Goal: Information Seeking & Learning: Check status

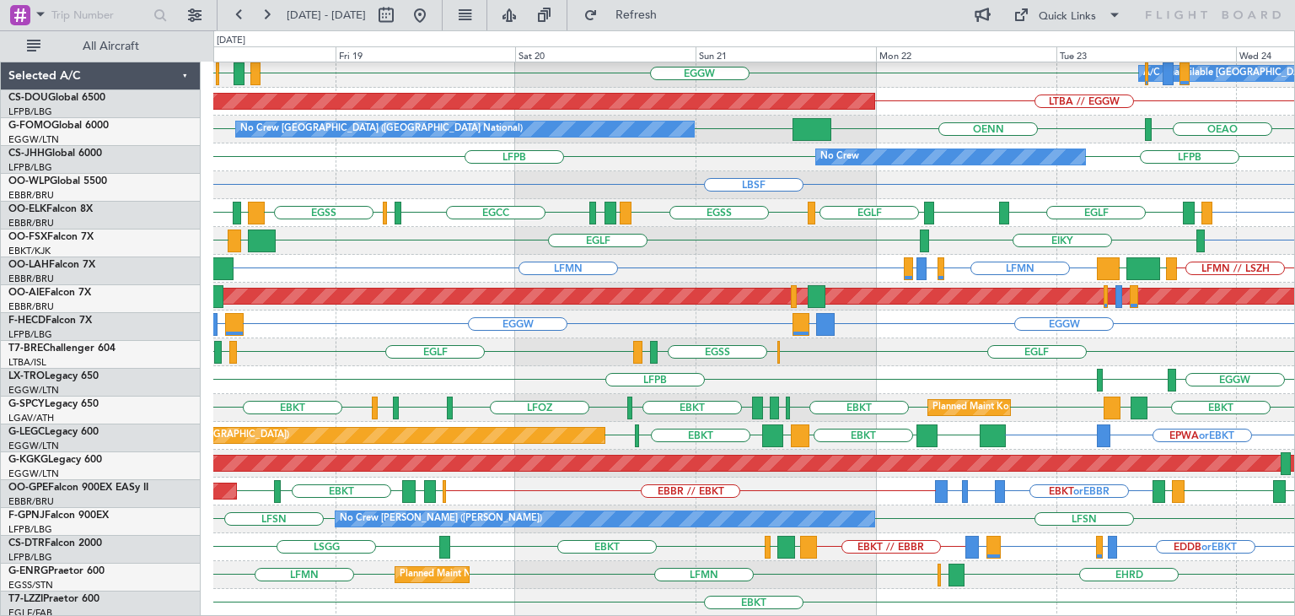
scroll to position [364, 0]
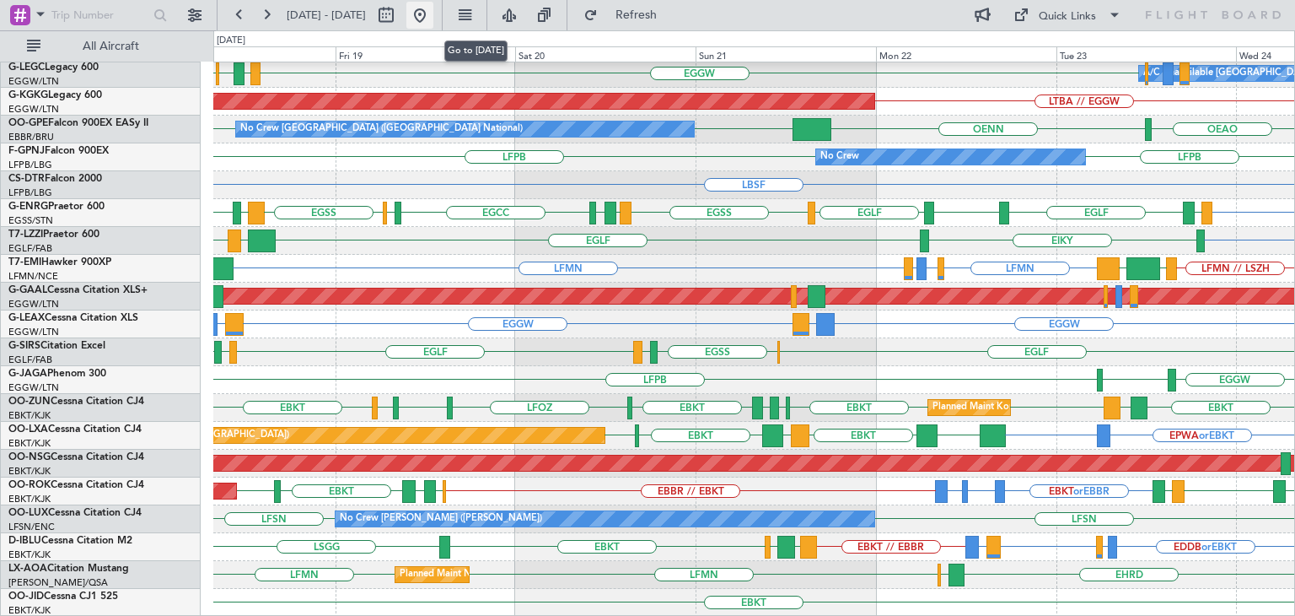
click at [433, 14] on button at bounding box center [419, 15] width 27 height 27
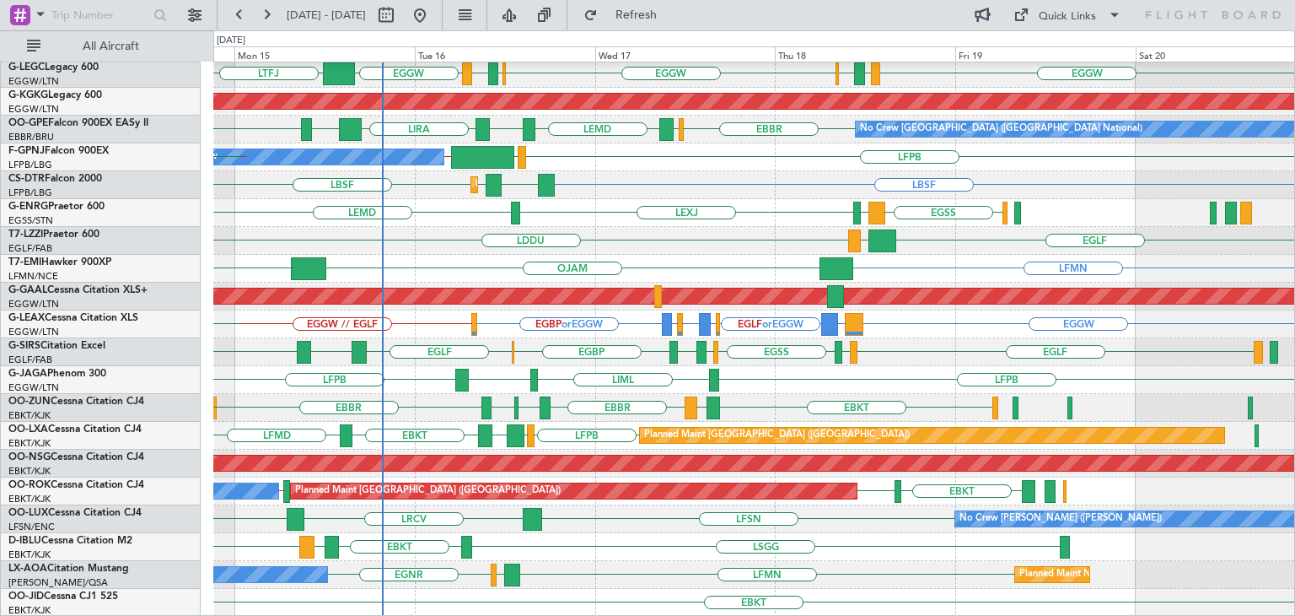
click at [563, 181] on div "HESX EDDF EGGW EGPD [GEOGRAPHIC_DATA] EGGW [GEOGRAPHIC_DATA] EGPD EGGW LTFJ EGG…" at bounding box center [753, 157] width 1081 height 918
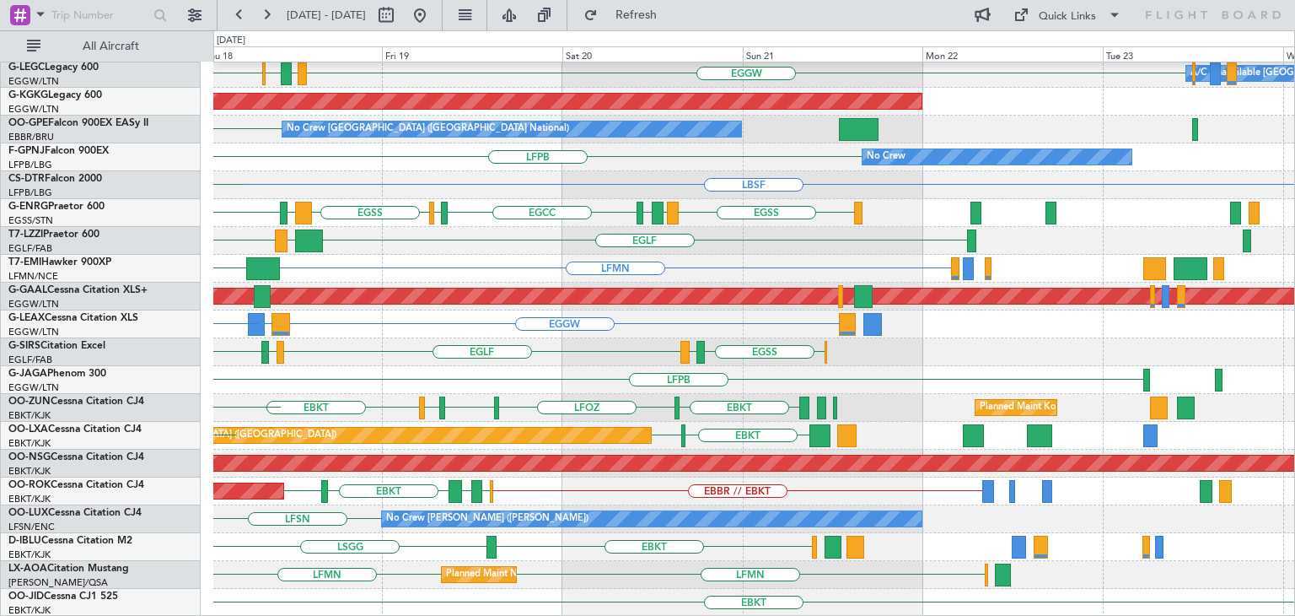
click at [623, 402] on div "LGIO LGMK HESX EGGW EGPD [GEOGRAPHIC_DATA] EGGW A/C Unavailable [GEOGRAPHIC_DAT…" at bounding box center [753, 157] width 1081 height 918
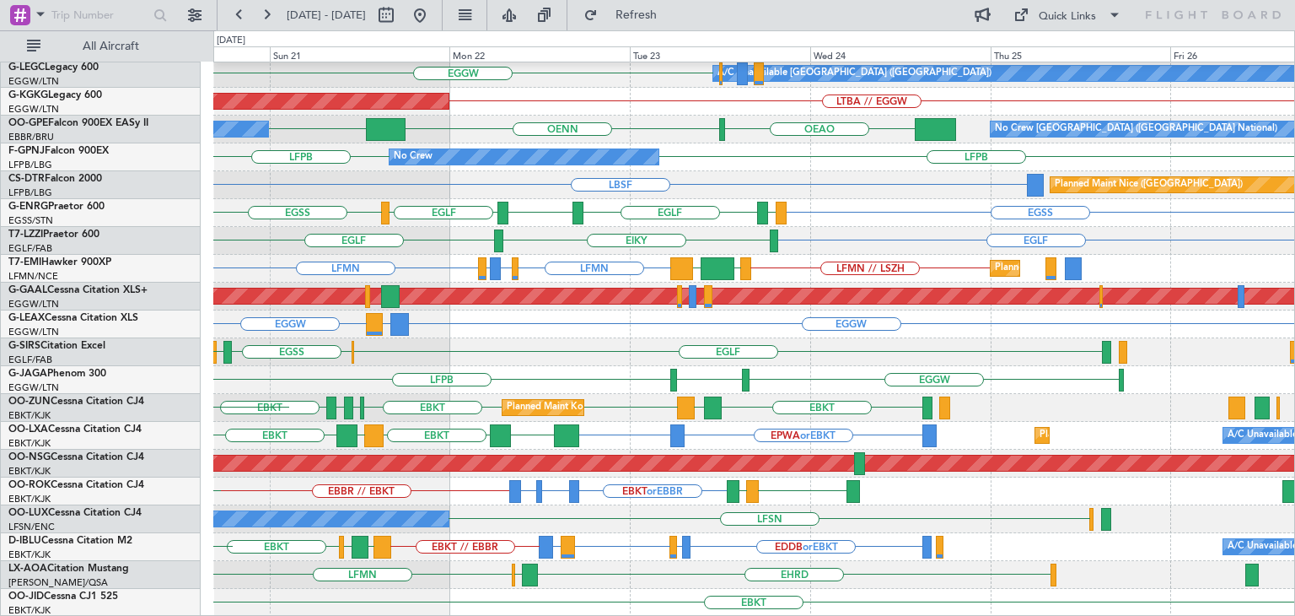
click at [604, 503] on div "LGIO LGMK HESX A/C Unavailable [GEOGRAPHIC_DATA] ([GEOGRAPHIC_DATA]) EGGW AOG M…" at bounding box center [753, 157] width 1081 height 918
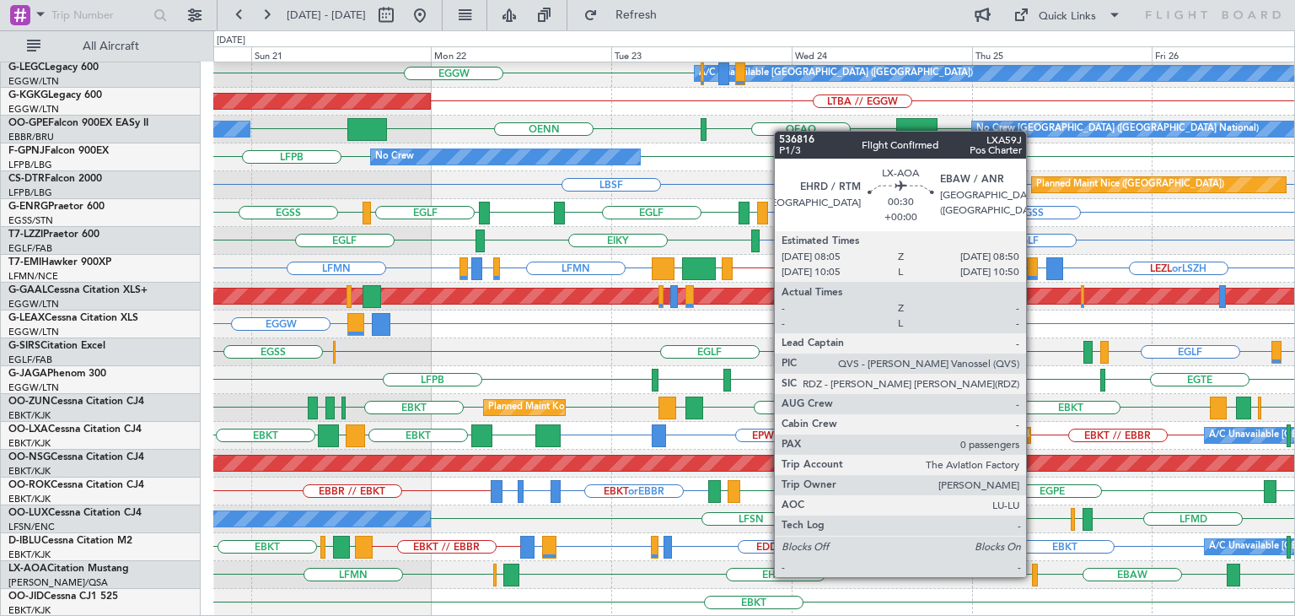
click at [1034, 575] on div at bounding box center [1035, 574] width 6 height 23
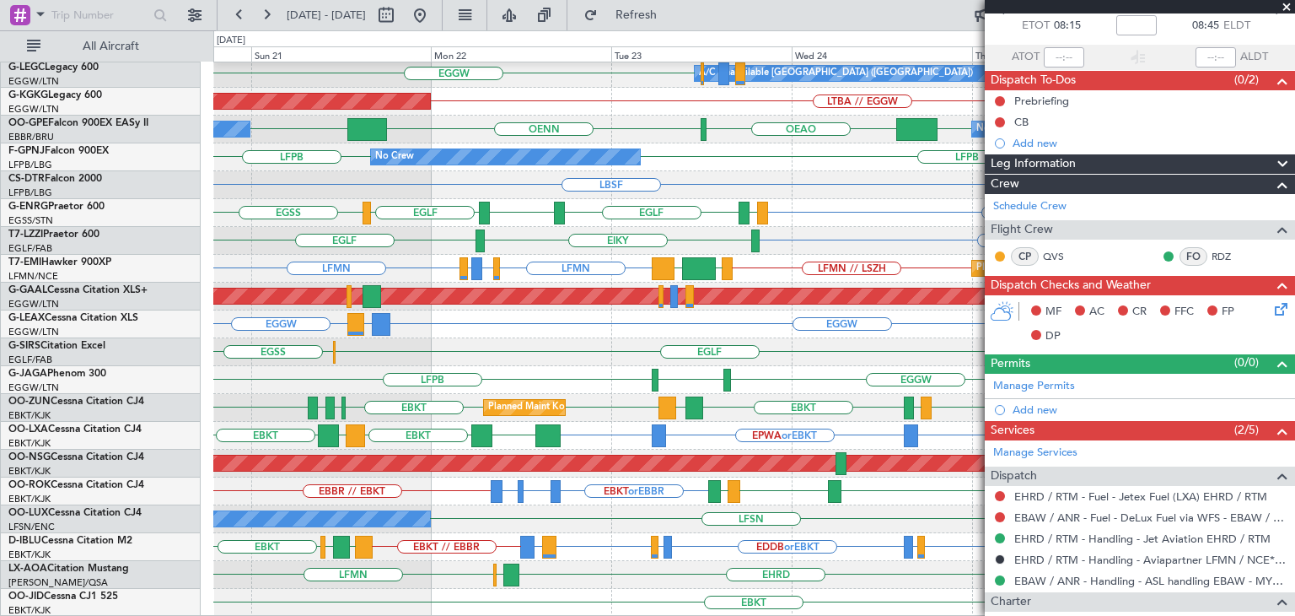
scroll to position [92, 0]
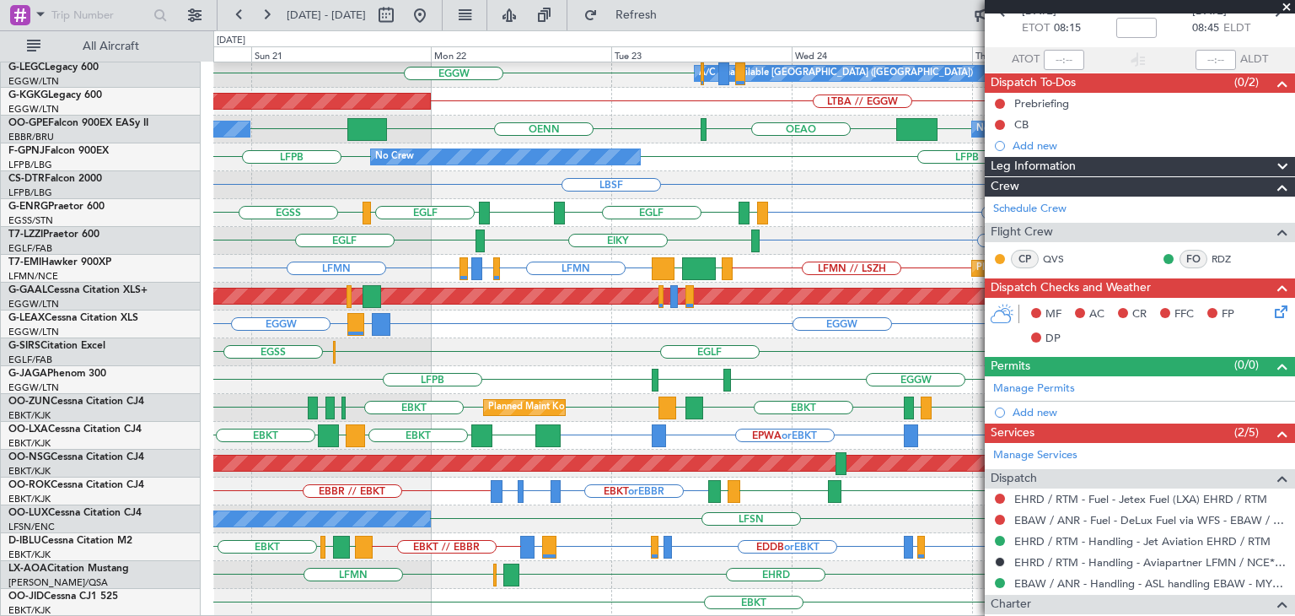
click at [1283, 4] on span at bounding box center [1286, 7] width 17 height 15
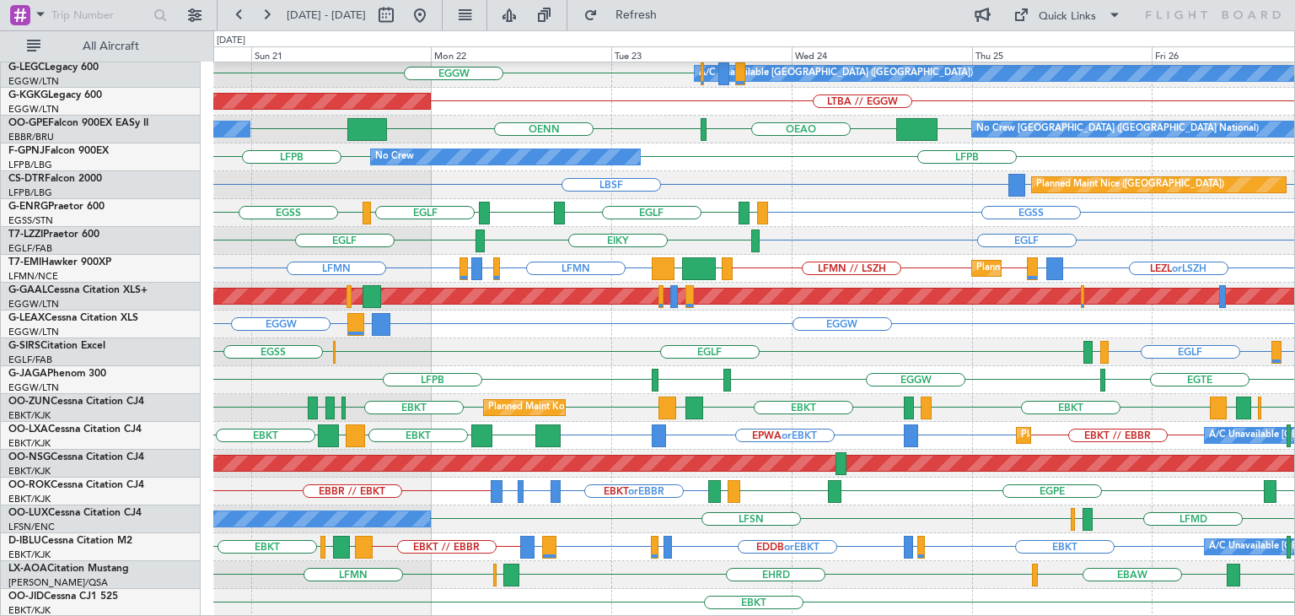
scroll to position [0, 0]
click at [1283, 4] on div "Quick Links" at bounding box center [1132, 15] width 325 height 30
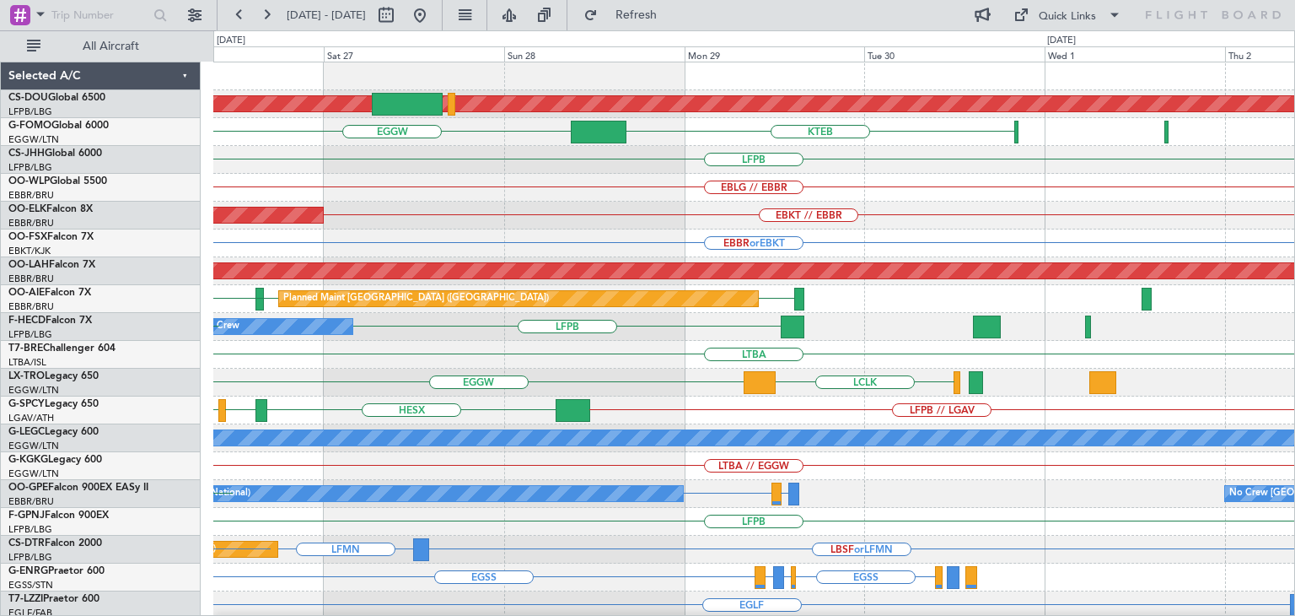
click at [451, 379] on div "Planned Maint London ([GEOGRAPHIC_DATA]) KTEB EGGW LFPB EBLG // EBBR EBKT // EB…" at bounding box center [753, 521] width 1081 height 918
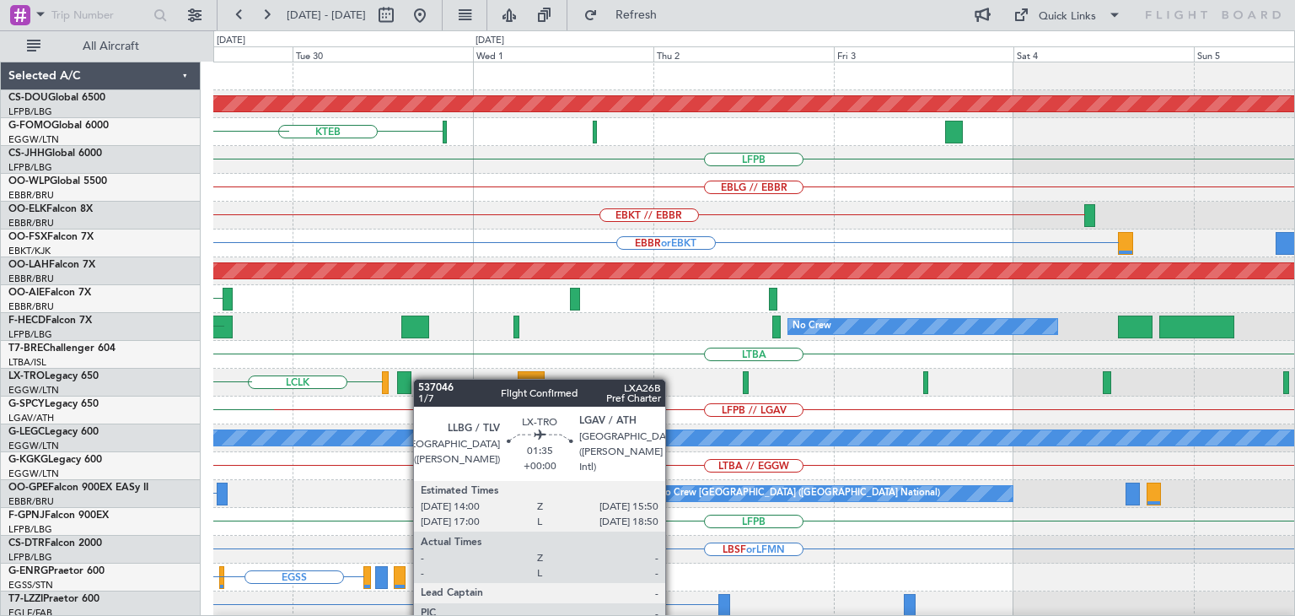
click at [411, 382] on div "Planned Maint London ([GEOGRAPHIC_DATA]) KTEB EGGW LFPB EBLG // EBBR EBKT // EB…" at bounding box center [753, 521] width 1081 height 918
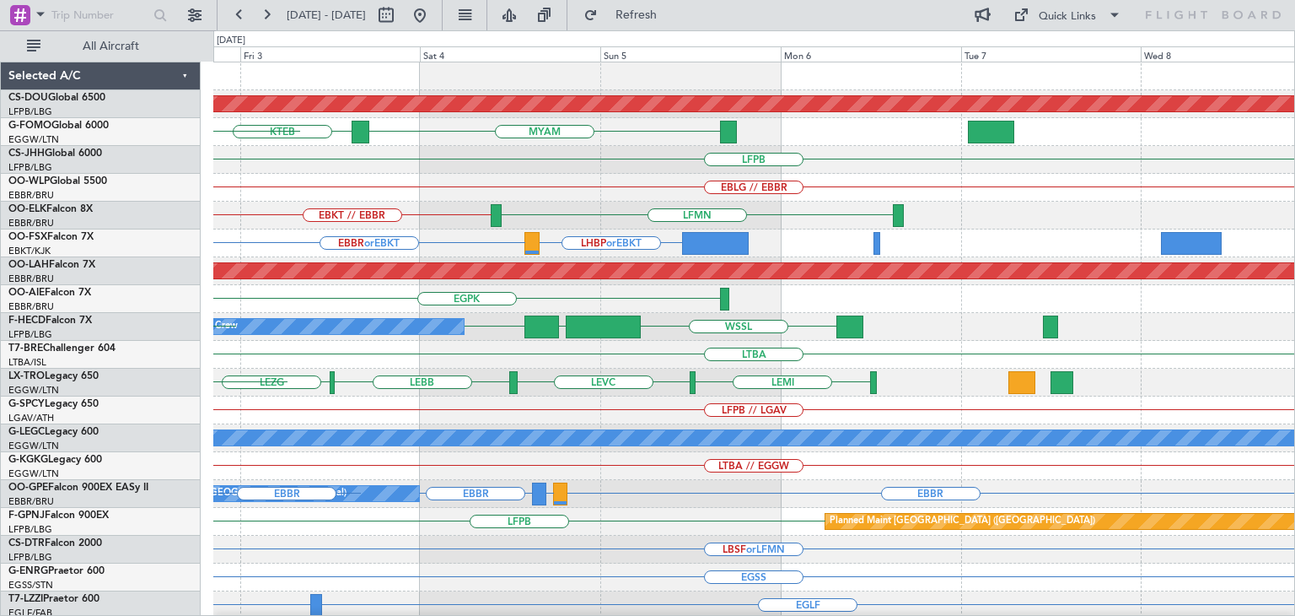
click at [320, 373] on div "Planned Maint London ([GEOGRAPHIC_DATA]) KTEB MYAM KPHL LFPB EBLG // EBBR EBKT …" at bounding box center [753, 521] width 1081 height 918
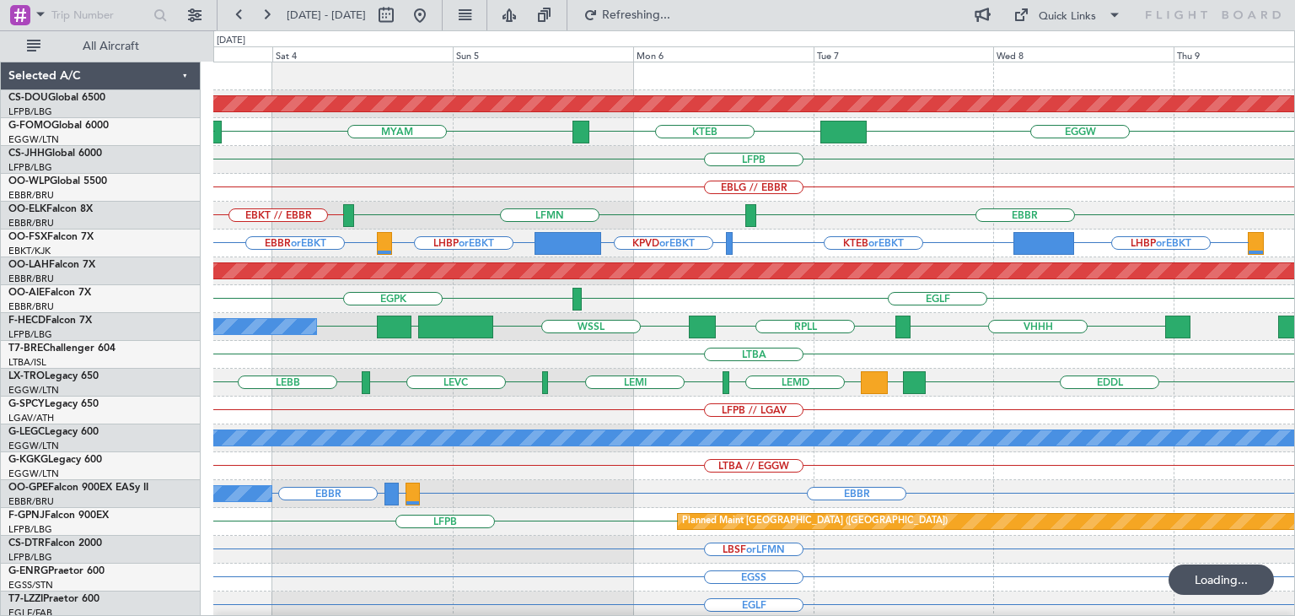
click at [616, 320] on div "Planned Maint London ([GEOGRAPHIC_DATA]) EGGW KTEB MYAM KTEB LFPB EBLG // EBBR …" at bounding box center [753, 521] width 1081 height 918
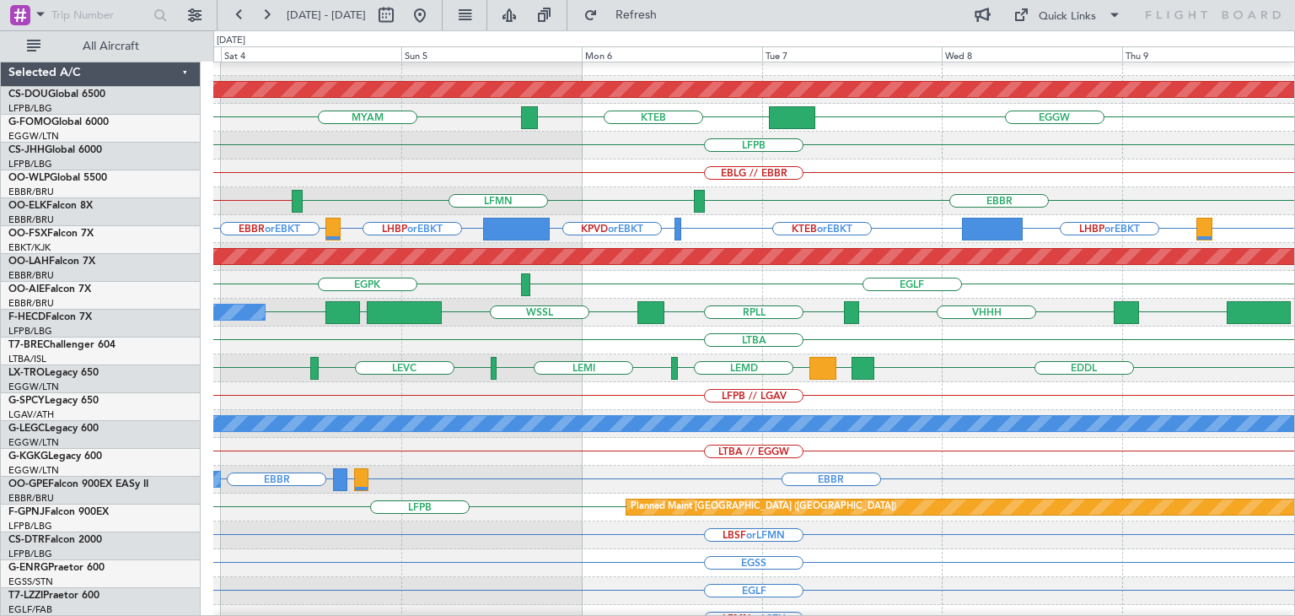
scroll to position [12, 0]
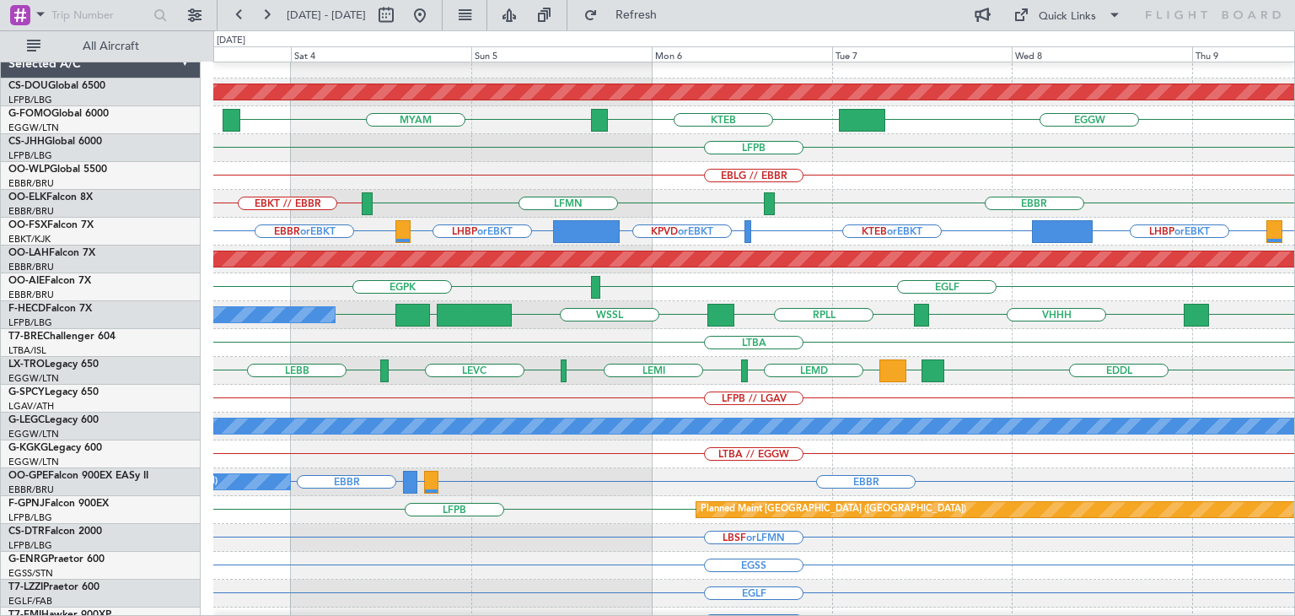
click at [689, 298] on div "EGPK [GEOGRAPHIC_DATA]" at bounding box center [753, 287] width 1081 height 28
click at [433, 21] on button at bounding box center [419, 15] width 27 height 27
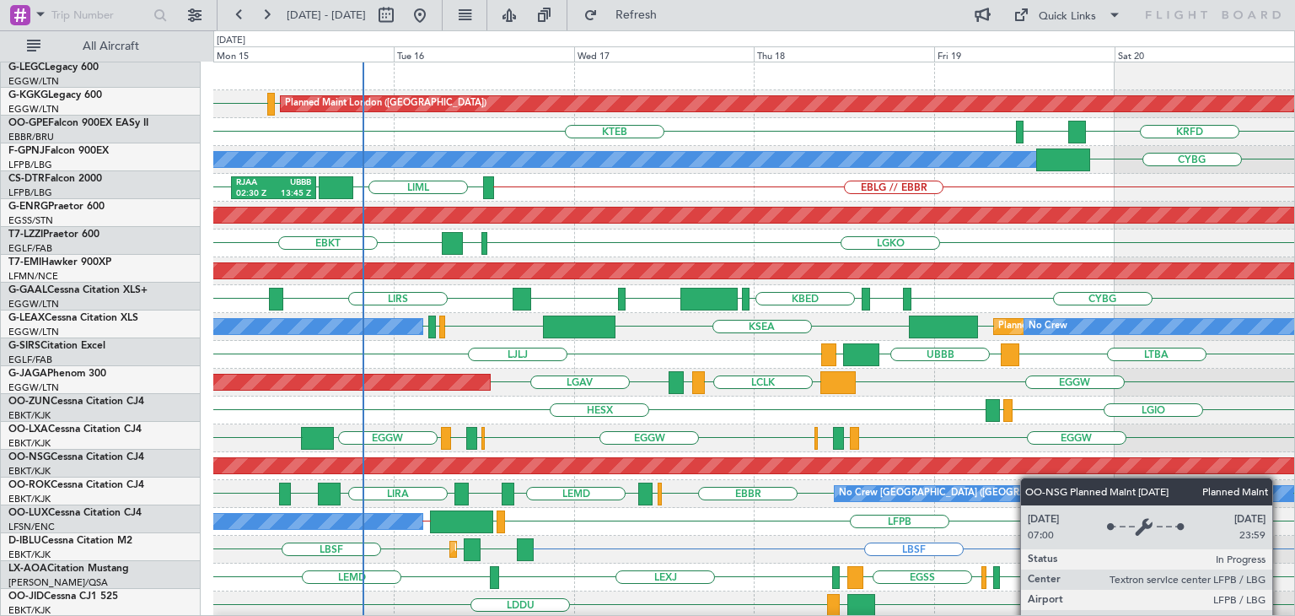
scroll to position [0, 0]
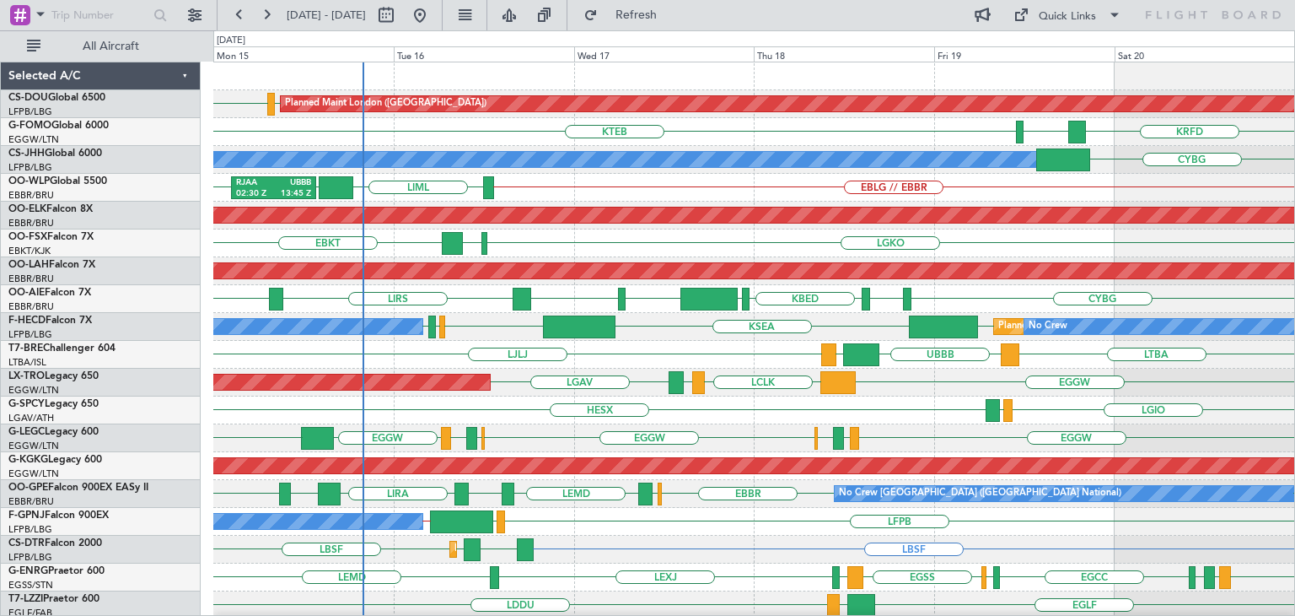
click at [1005, 441] on div "EGGW EGPD [GEOGRAPHIC_DATA] EGGW [GEOGRAPHIC_DATA] EGPD EGGW LTFJ Planned Maint…" at bounding box center [753, 438] width 1081 height 28
click at [268, 14] on button at bounding box center [266, 15] width 27 height 27
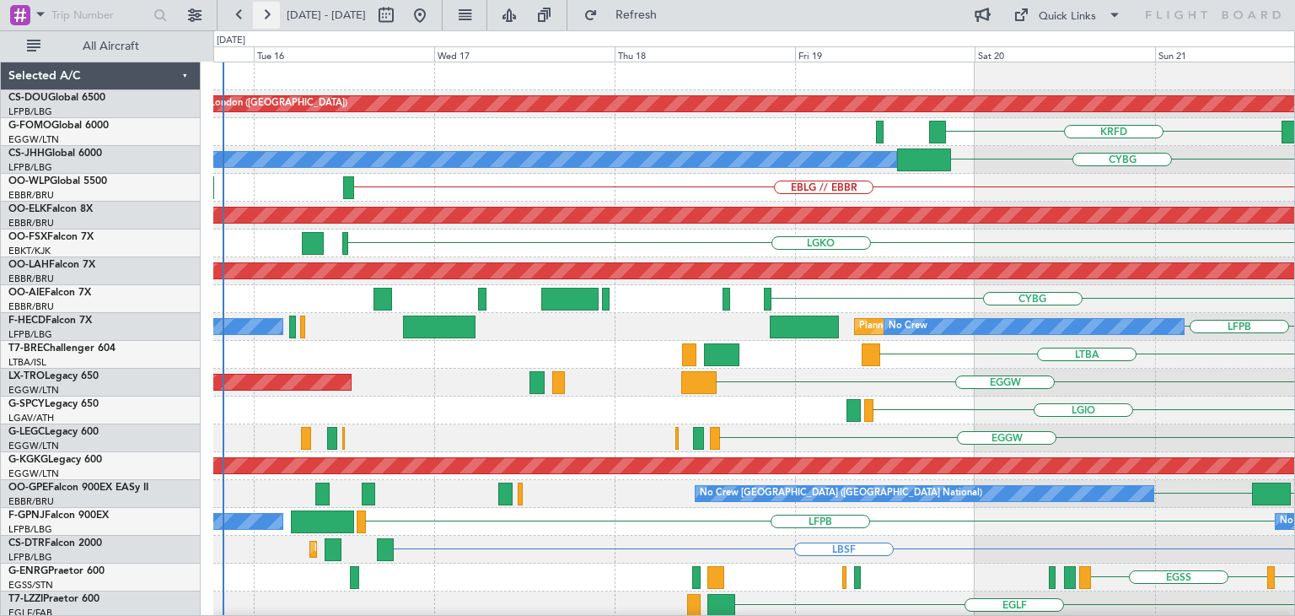
click at [268, 14] on button at bounding box center [266, 15] width 27 height 27
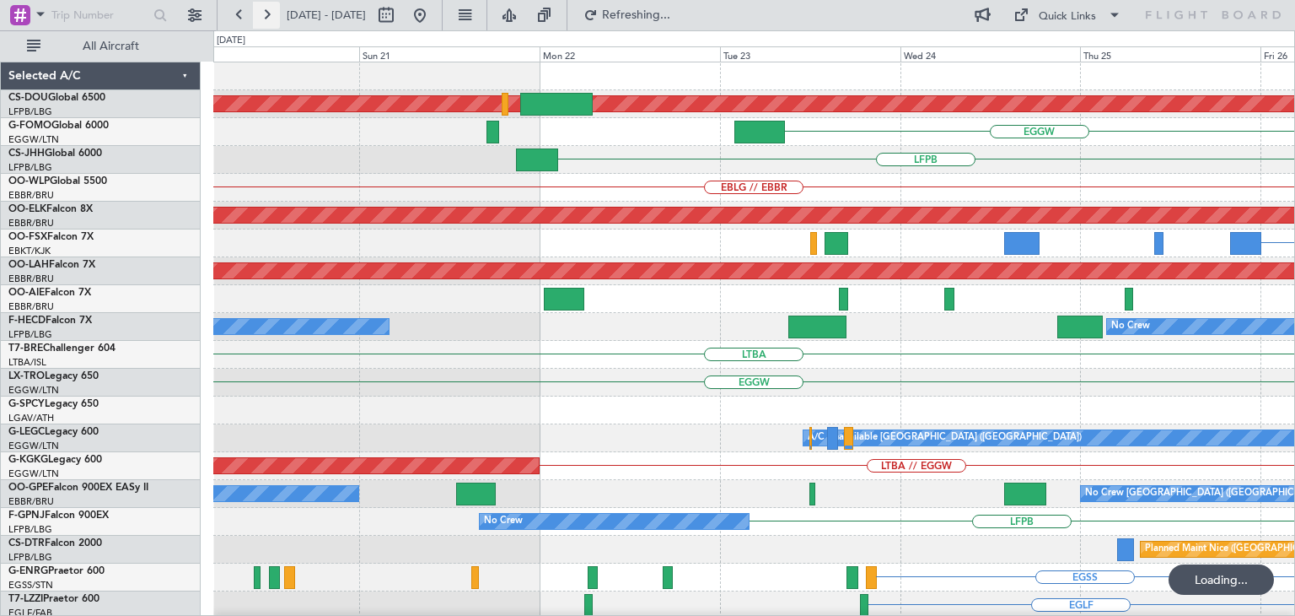
click at [268, 14] on button at bounding box center [266, 15] width 27 height 27
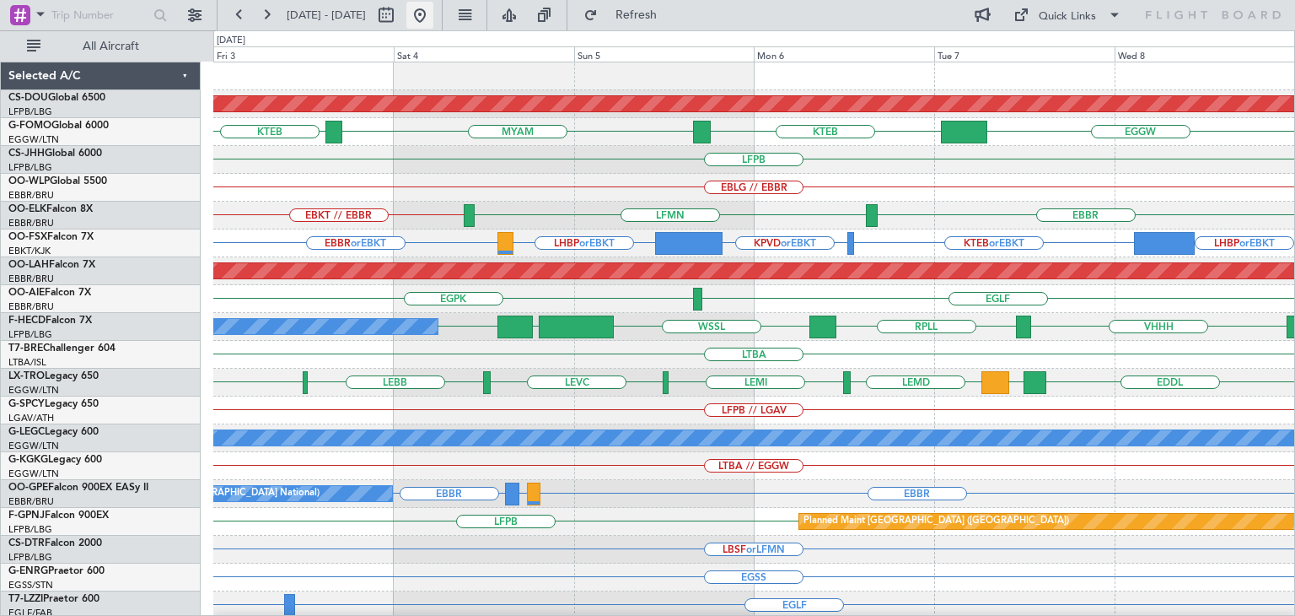
click at [433, 21] on button at bounding box center [419, 15] width 27 height 27
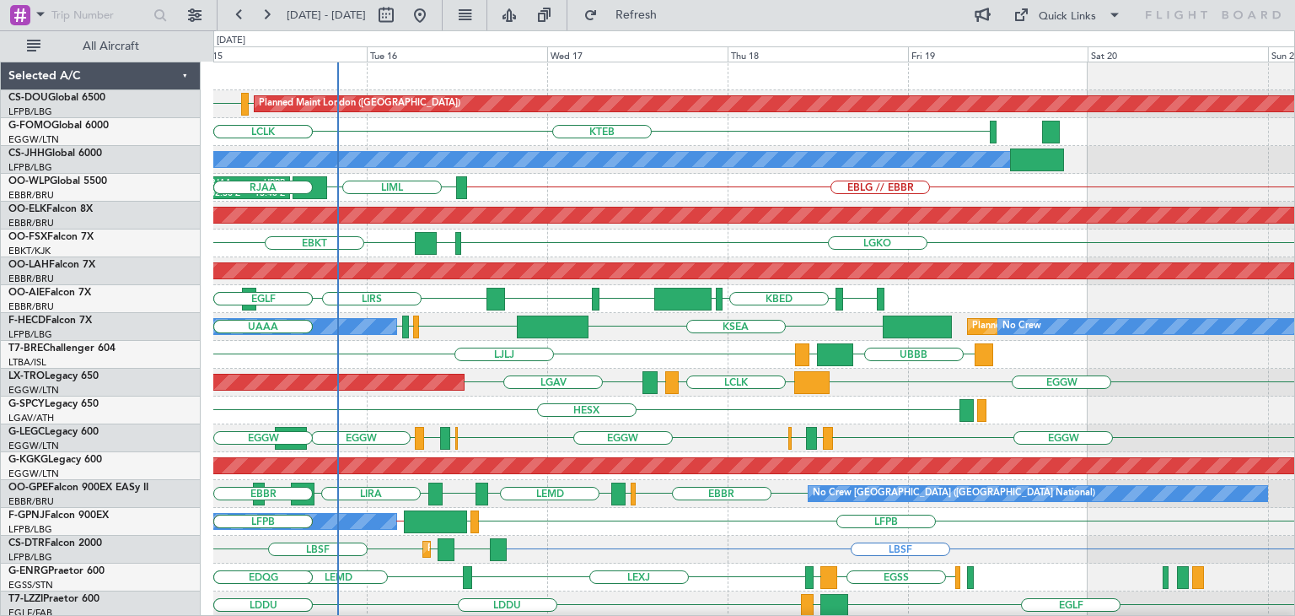
click at [266, 304] on div "CYUL KBED KTEB [GEOGRAPHIC_DATA] [GEOGRAPHIC_DATA] LIRS [GEOGRAPHIC_DATA] EHTW …" at bounding box center [753, 299] width 1081 height 28
